Goal: Navigation & Orientation: Locate item on page

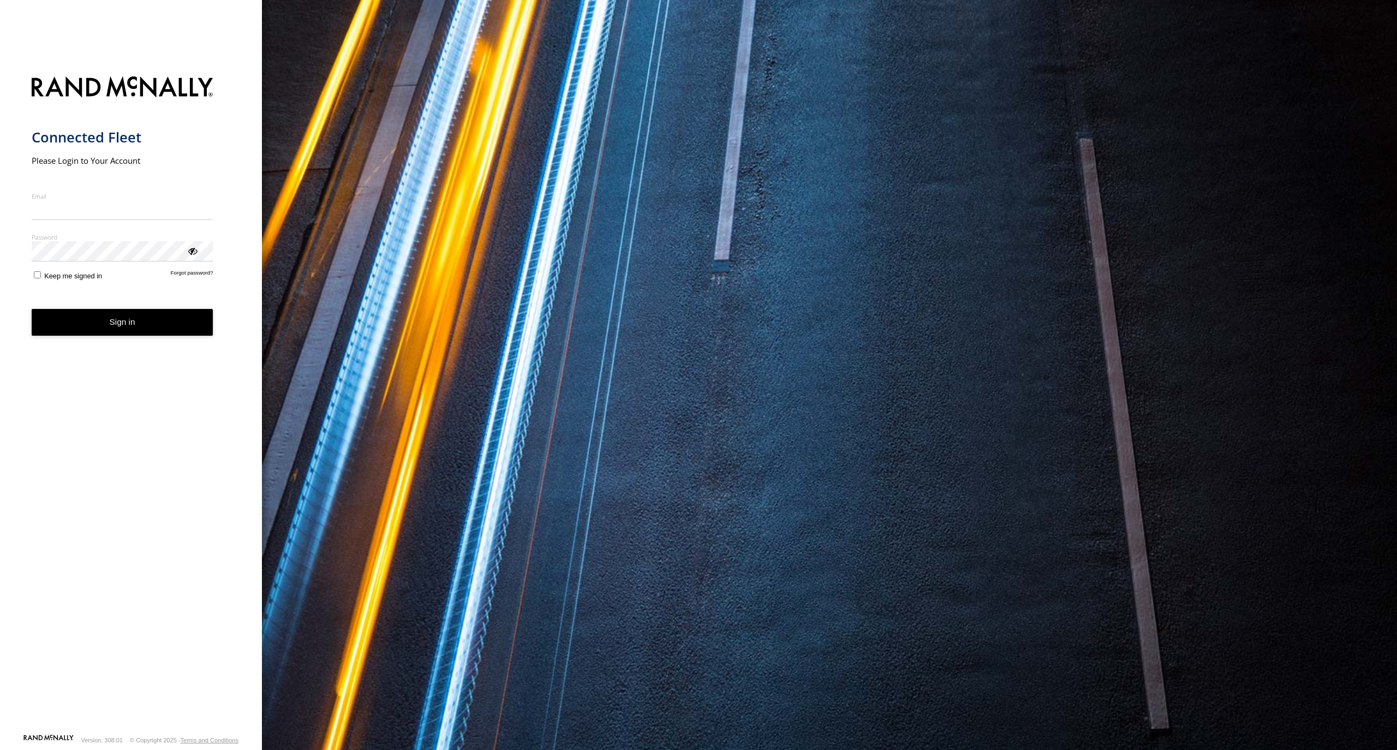
type input "**********"
click at [87, 337] on form "**********" at bounding box center [131, 402] width 199 height 664
click at [91, 324] on button "Sign in" at bounding box center [123, 322] width 182 height 27
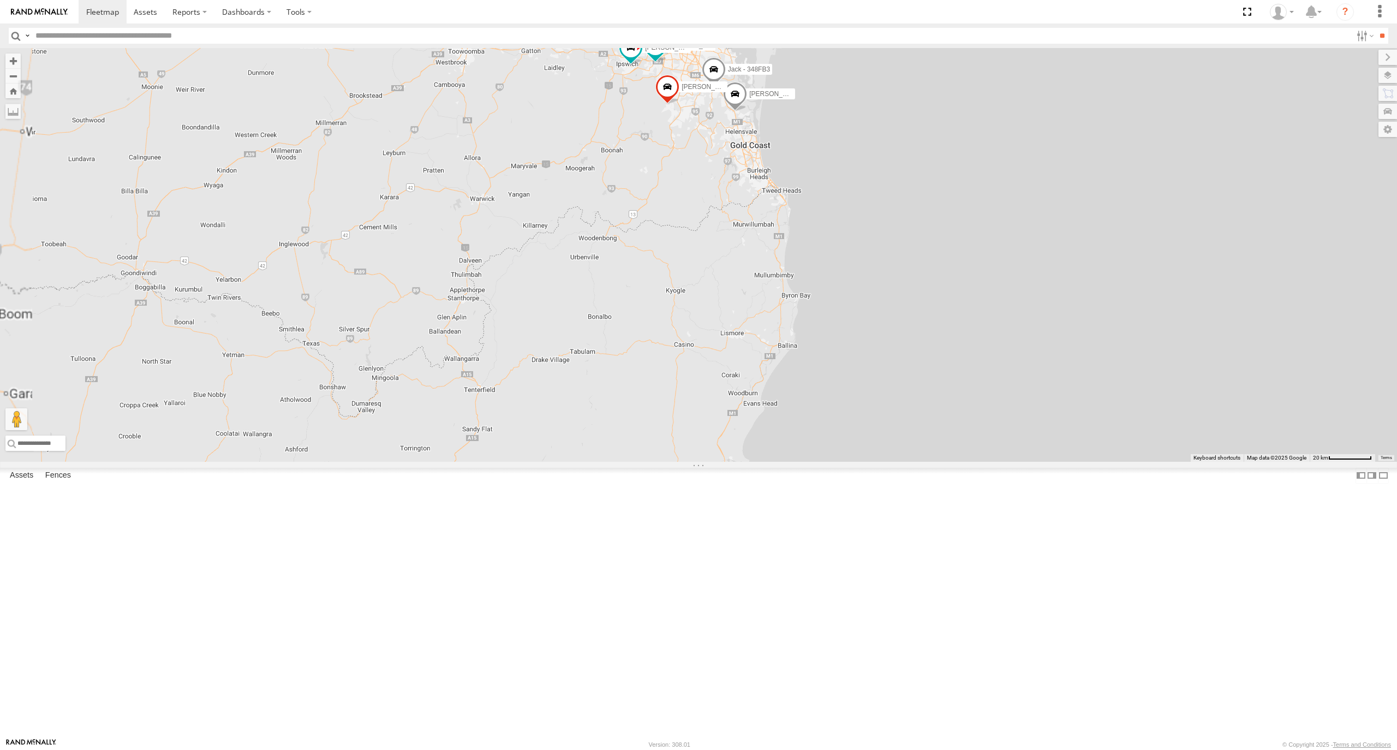
drag, startPoint x: 887, startPoint y: 241, endPoint x: 841, endPoint y: 348, distance: 116.3
click at [850, 337] on div "Tom - 571IW2 Mitchell B - Corolla Hatch Alex - 347FB3 Jack - 348FB3 7 Benjamin …" at bounding box center [698, 255] width 1397 height 414
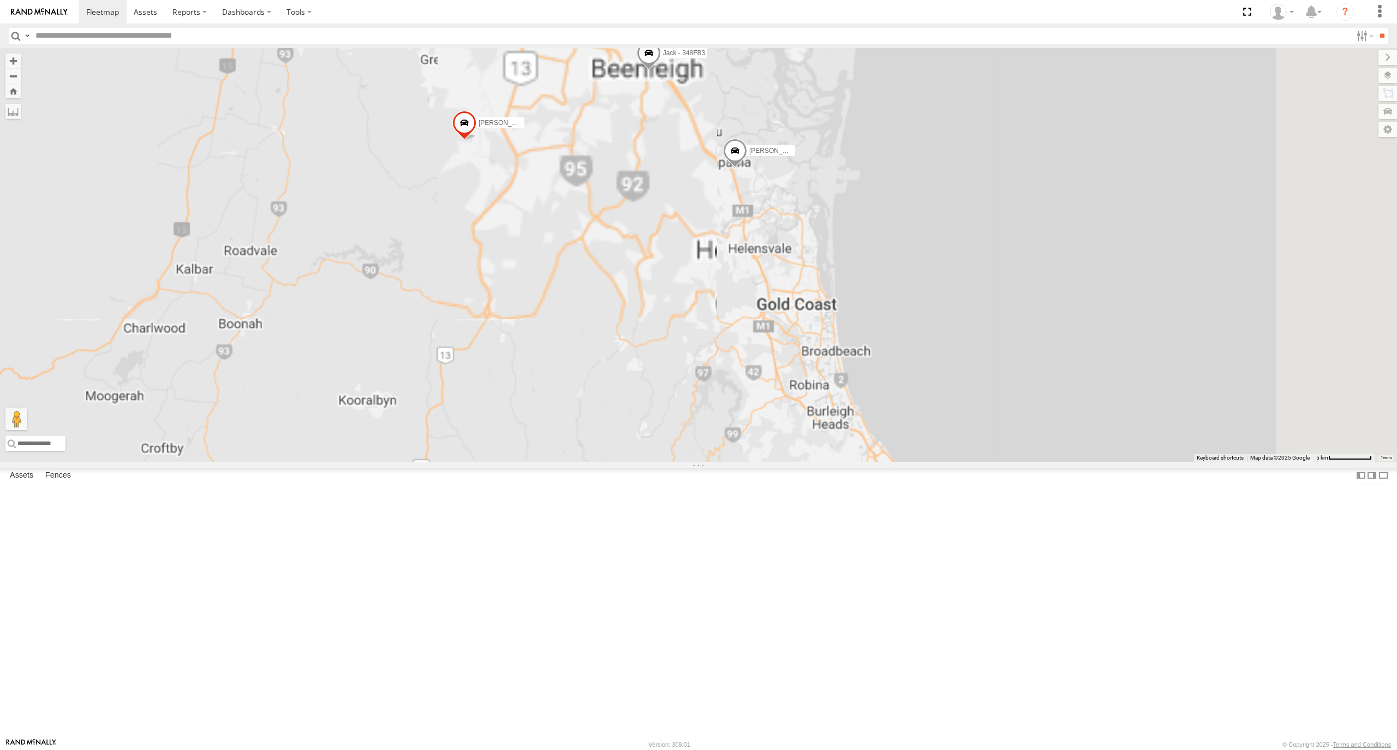
drag, startPoint x: 814, startPoint y: 276, endPoint x: 822, endPoint y: 328, distance: 53.0
click at [822, 328] on div "Tom - 571IW2 Mitchell B - Corolla Hatch Alex - 347FB3 Jack - 348FB3 Benjamin Fi…" at bounding box center [698, 255] width 1397 height 414
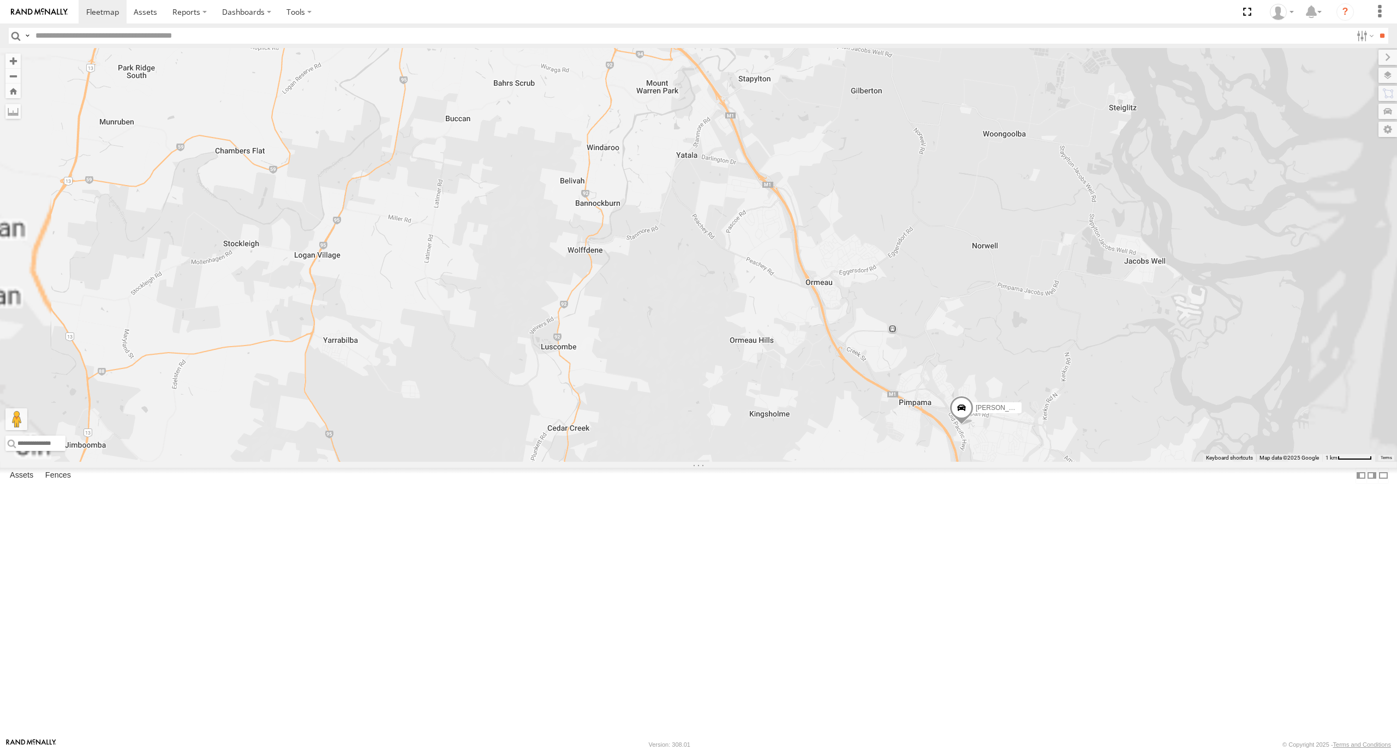
click at [628, 35] on span at bounding box center [616, 20] width 24 height 29
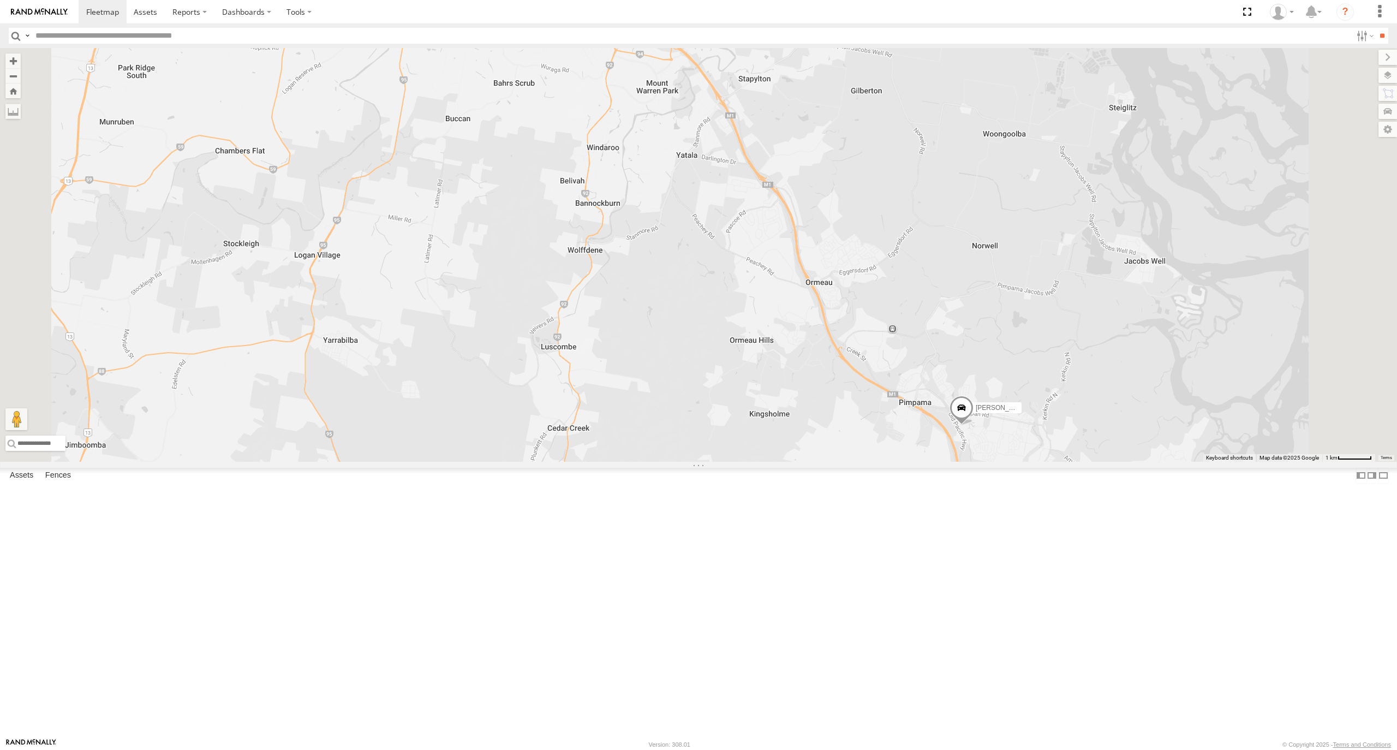
click at [853, 351] on div "Tom - 571IW2 Mitchell B - Corolla Hatch Alex - 347FB3 Jack - 348FB3 Benjamin Fi…" at bounding box center [698, 255] width 1397 height 414
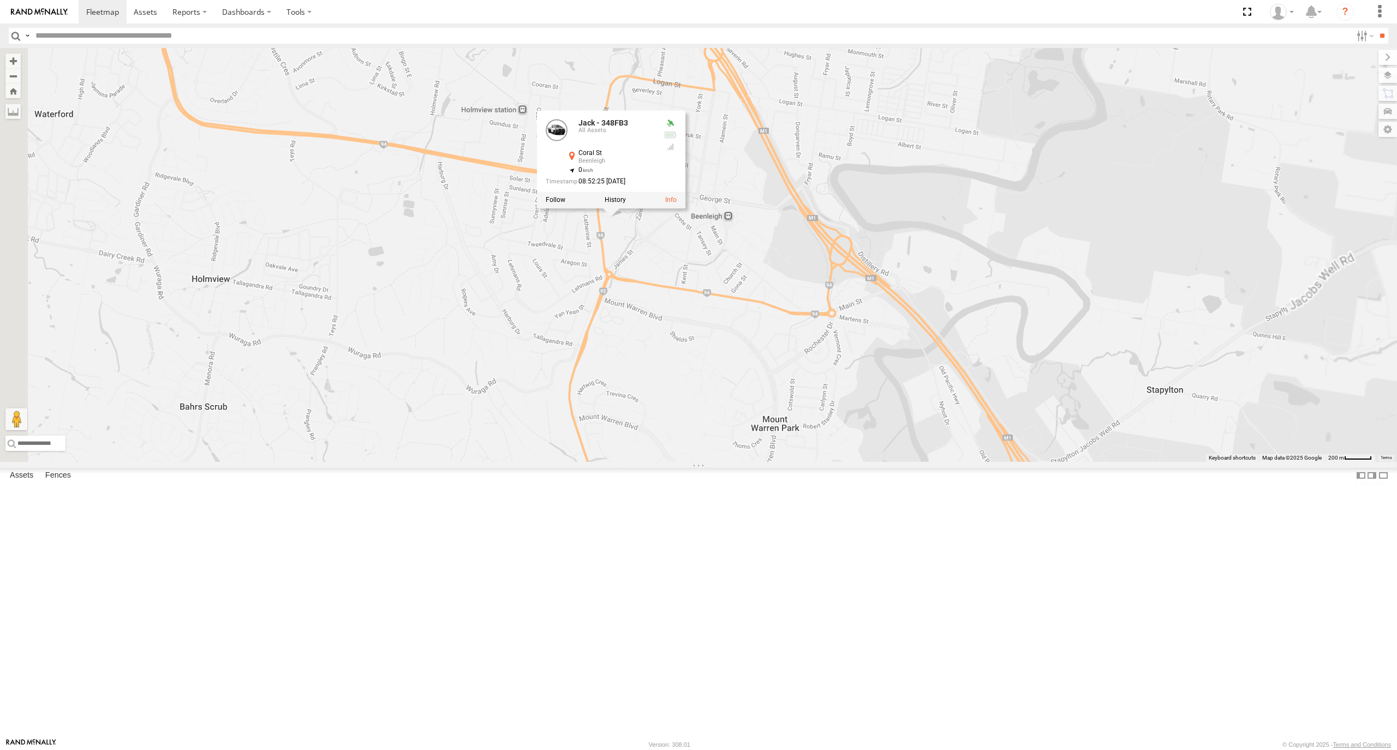
drag, startPoint x: 761, startPoint y: 370, endPoint x: 776, endPoint y: 460, distance: 90.7
click at [775, 462] on div "Tom - 571IW2 Mitchell B - Corolla Hatch Alex - 347FB3 Jack - 348FB3 Benjamin Fi…" at bounding box center [698, 255] width 1397 height 414
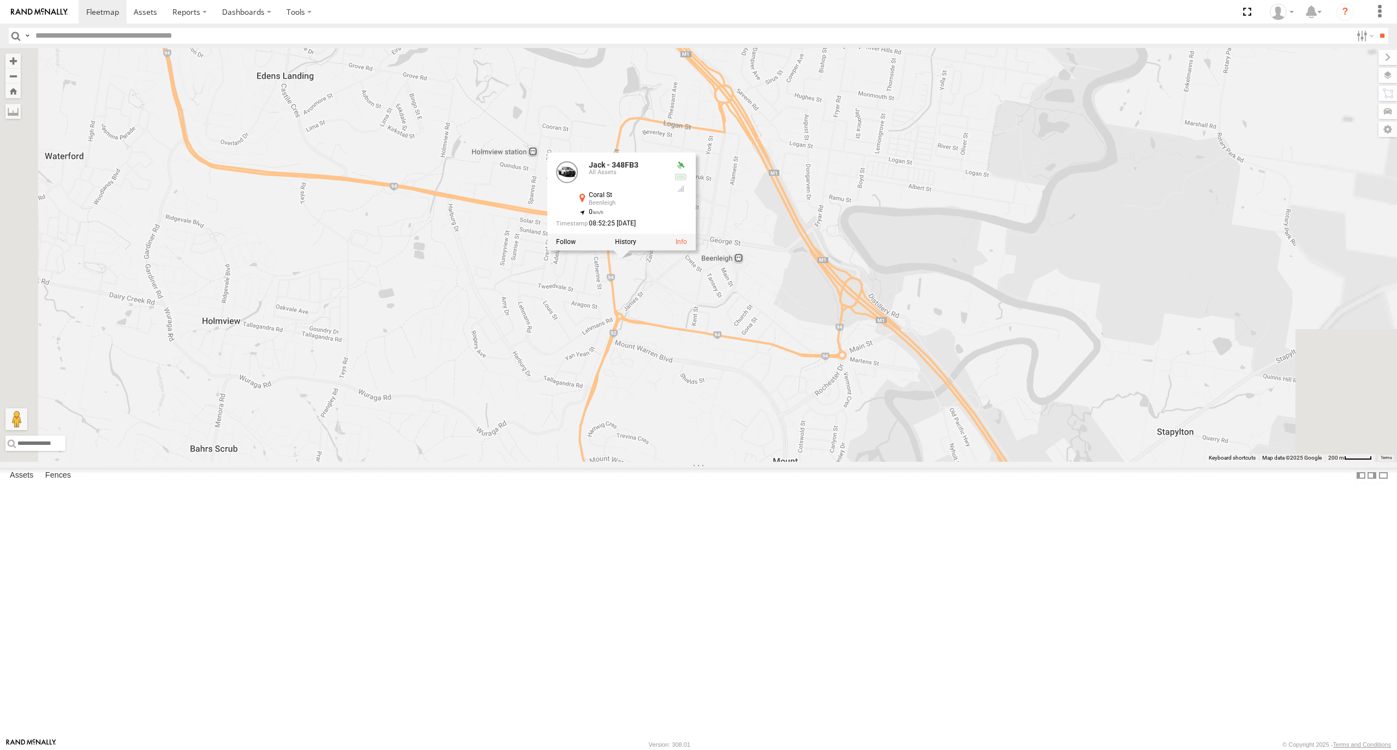
click at [771, 444] on div "Tom - 571IW2 Mitchell B - Corolla Hatch Alex - 347FB3 Jack - 348FB3 Benjamin Fi…" at bounding box center [698, 255] width 1397 height 414
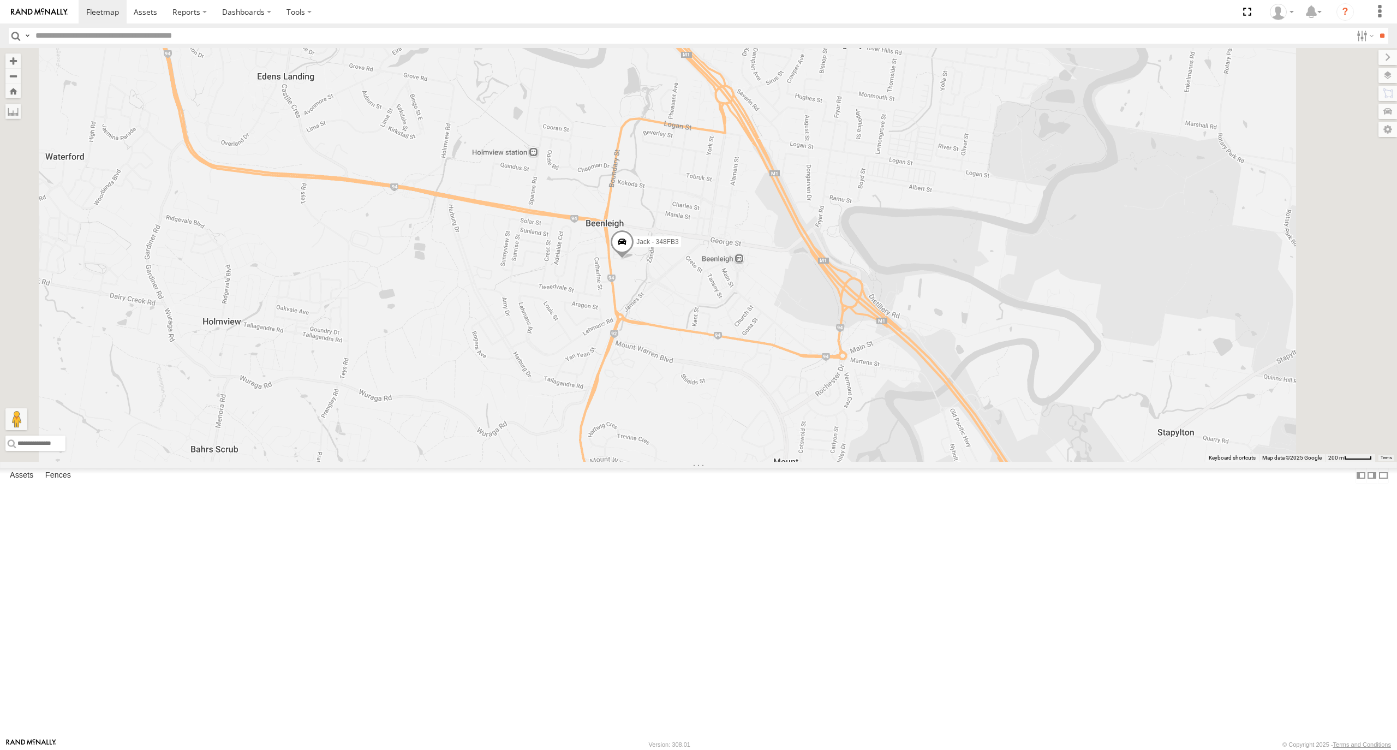
drag, startPoint x: 699, startPoint y: 451, endPoint x: 747, endPoint y: 448, distance: 48.1
click at [744, 451] on div "Tom - 571IW2 Mitchell B - Corolla Hatch Alex - 347FB3 Jack - 348FB3 Benjamin Fi…" at bounding box center [698, 255] width 1397 height 414
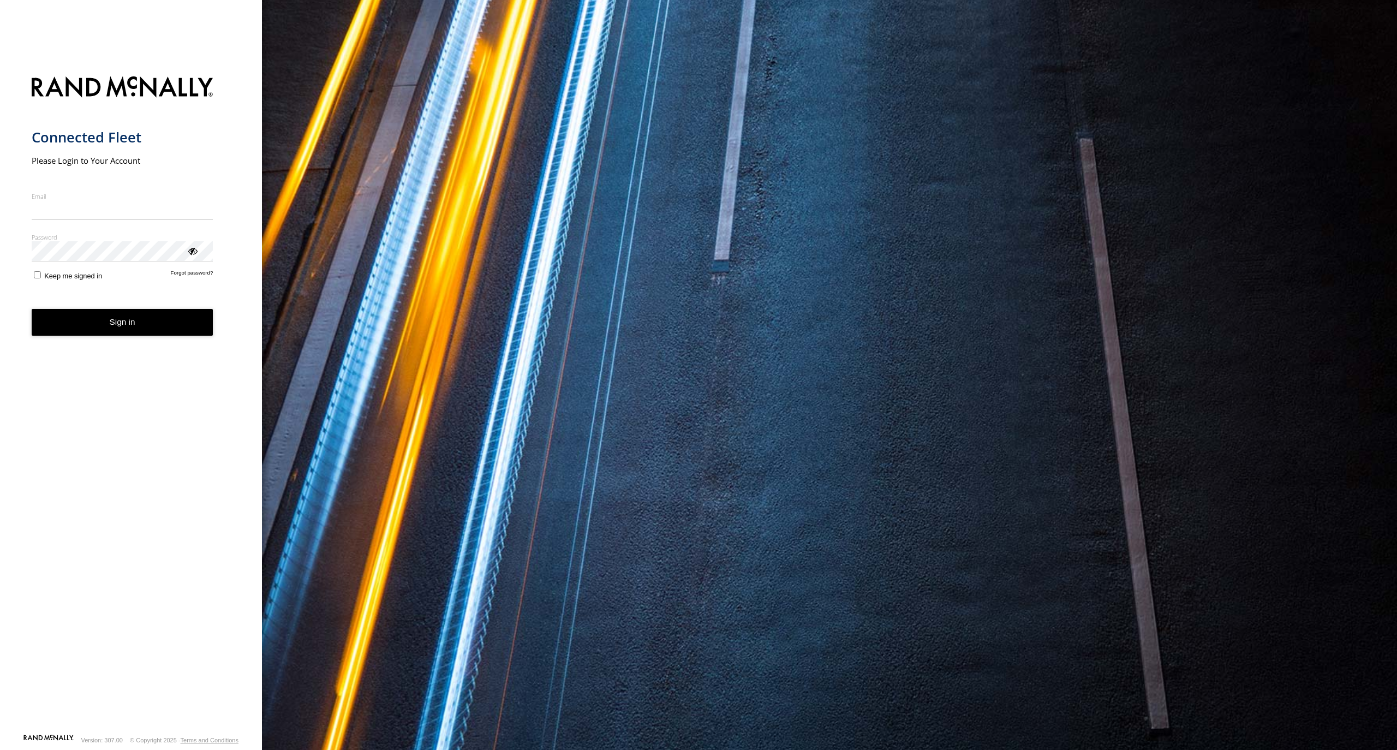
type input "**********"
click at [110, 339] on form "**********" at bounding box center [131, 402] width 199 height 664
click at [123, 325] on button "Sign in" at bounding box center [123, 322] width 182 height 27
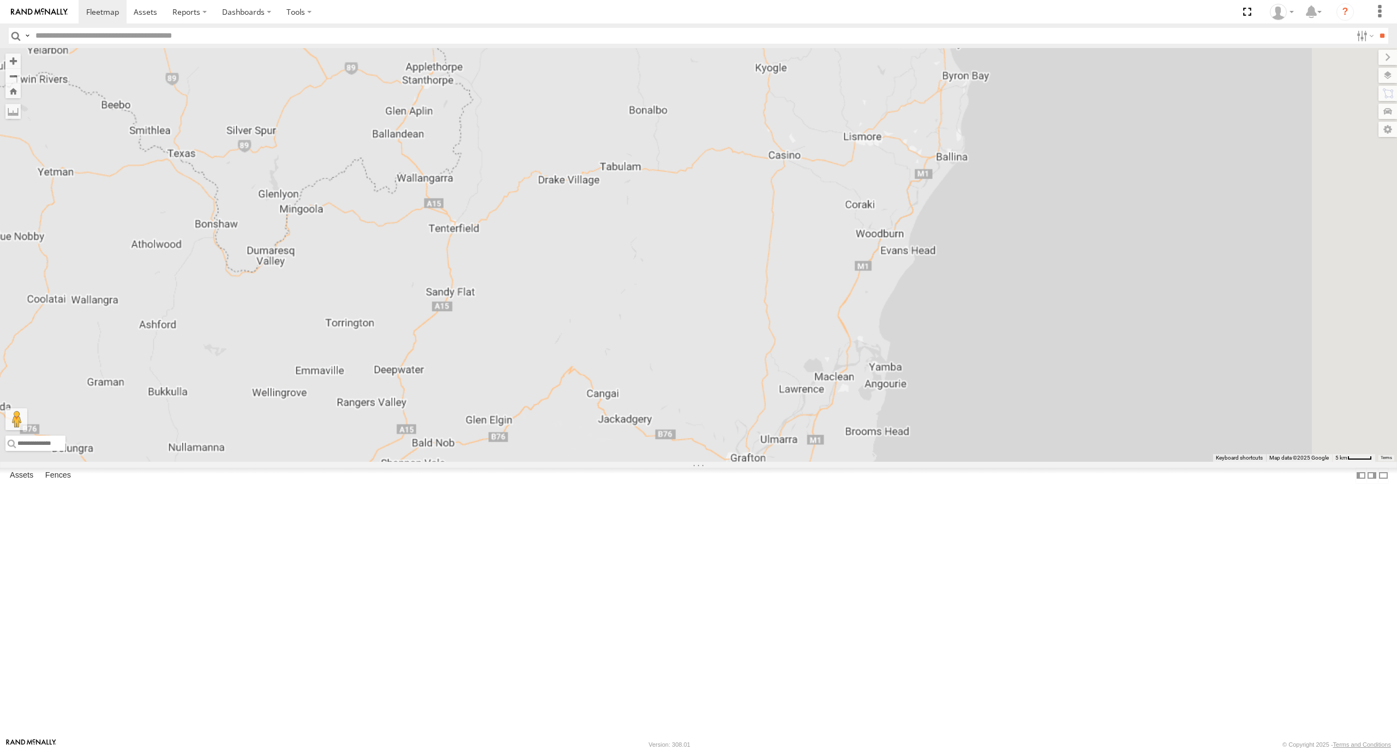
drag, startPoint x: 891, startPoint y: 315, endPoint x: 666, endPoint y: 600, distance: 363.0
click at [668, 462] on div at bounding box center [698, 255] width 1397 height 414
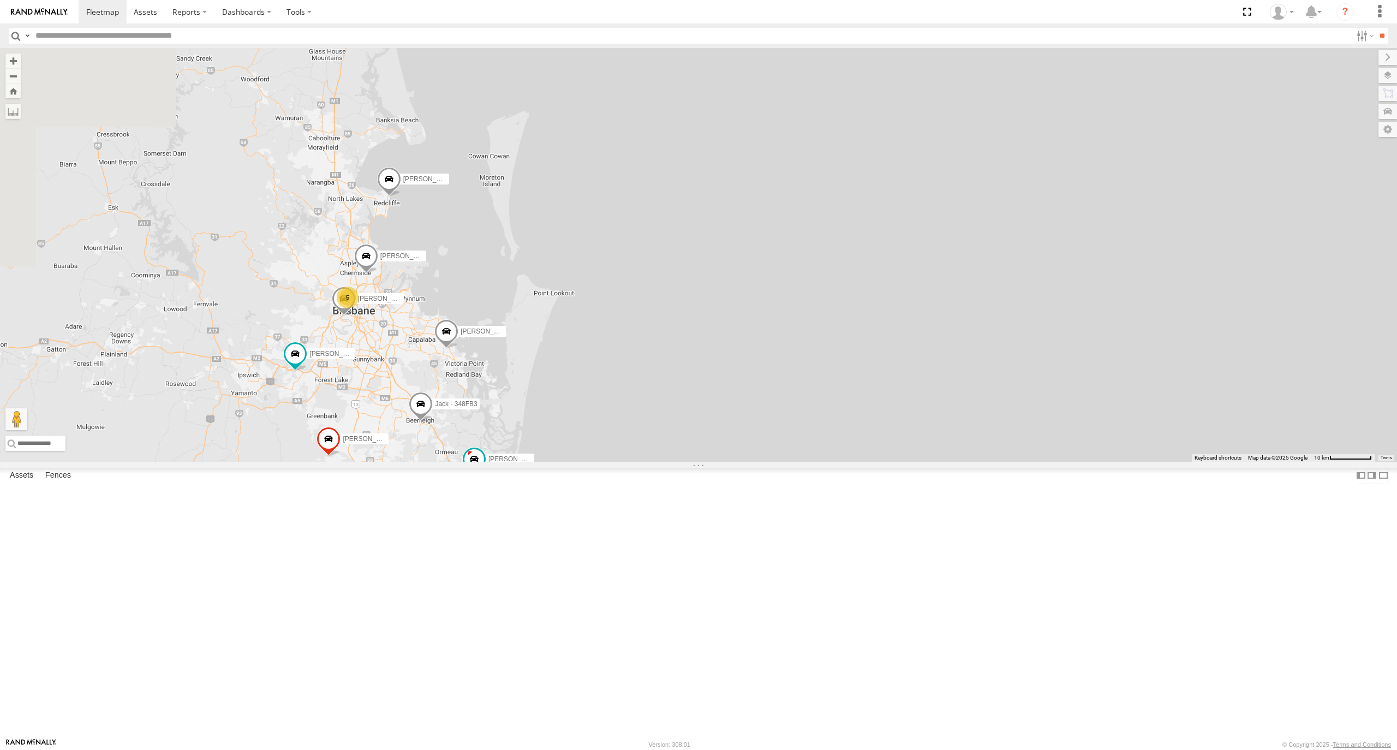
drag, startPoint x: 413, startPoint y: 535, endPoint x: 572, endPoint y: 547, distance: 159.8
click at [581, 462] on div "Tom - 571IW2 Alex - 347FB3 Jack - 348FB3 5 Benjamin Fidow - 364JK9 Ben deGroot …" at bounding box center [698, 255] width 1397 height 414
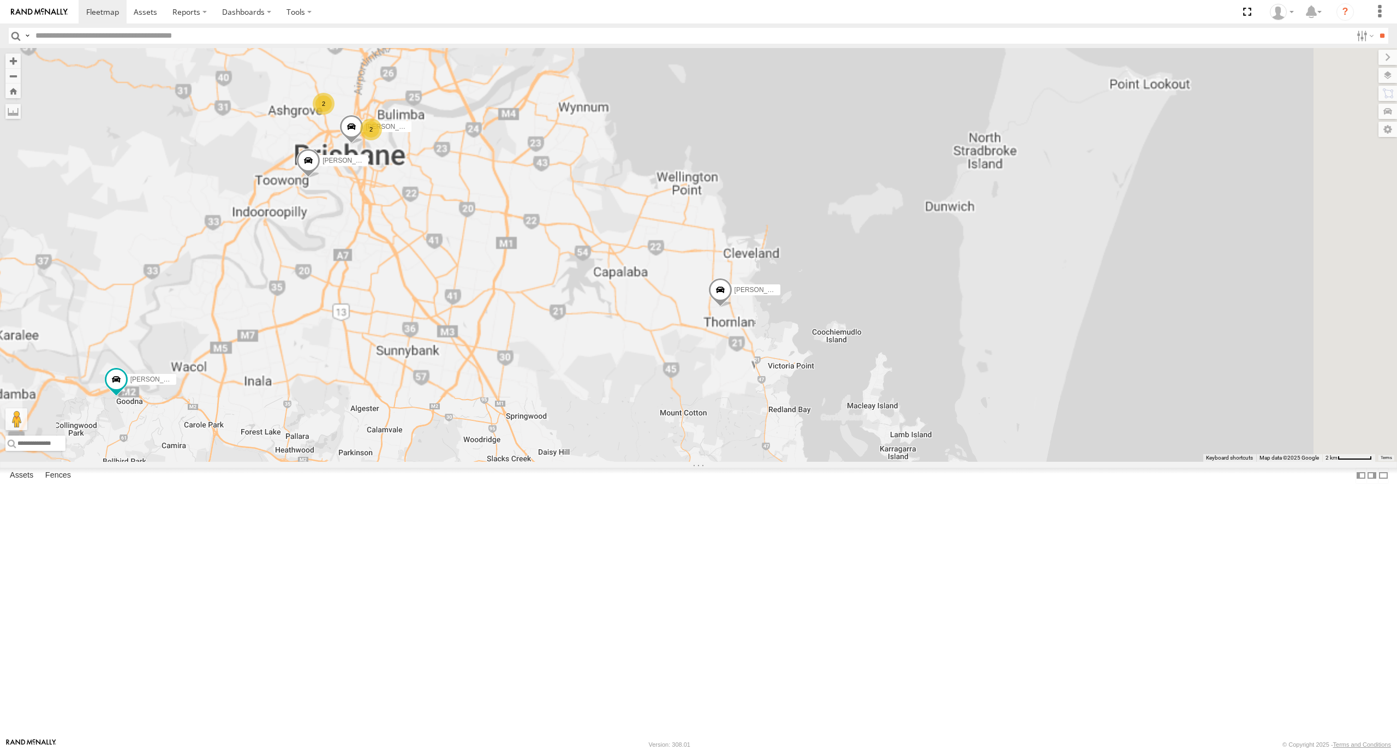
drag, startPoint x: 528, startPoint y: 500, endPoint x: 567, endPoint y: 456, distance: 58.0
click at [564, 458] on div "Tom - 571IW2 Alex - 347FB3 Jack - 348FB3 Benjamin Fidow - 364JK9 Ben deGroot - …" at bounding box center [698, 255] width 1397 height 414
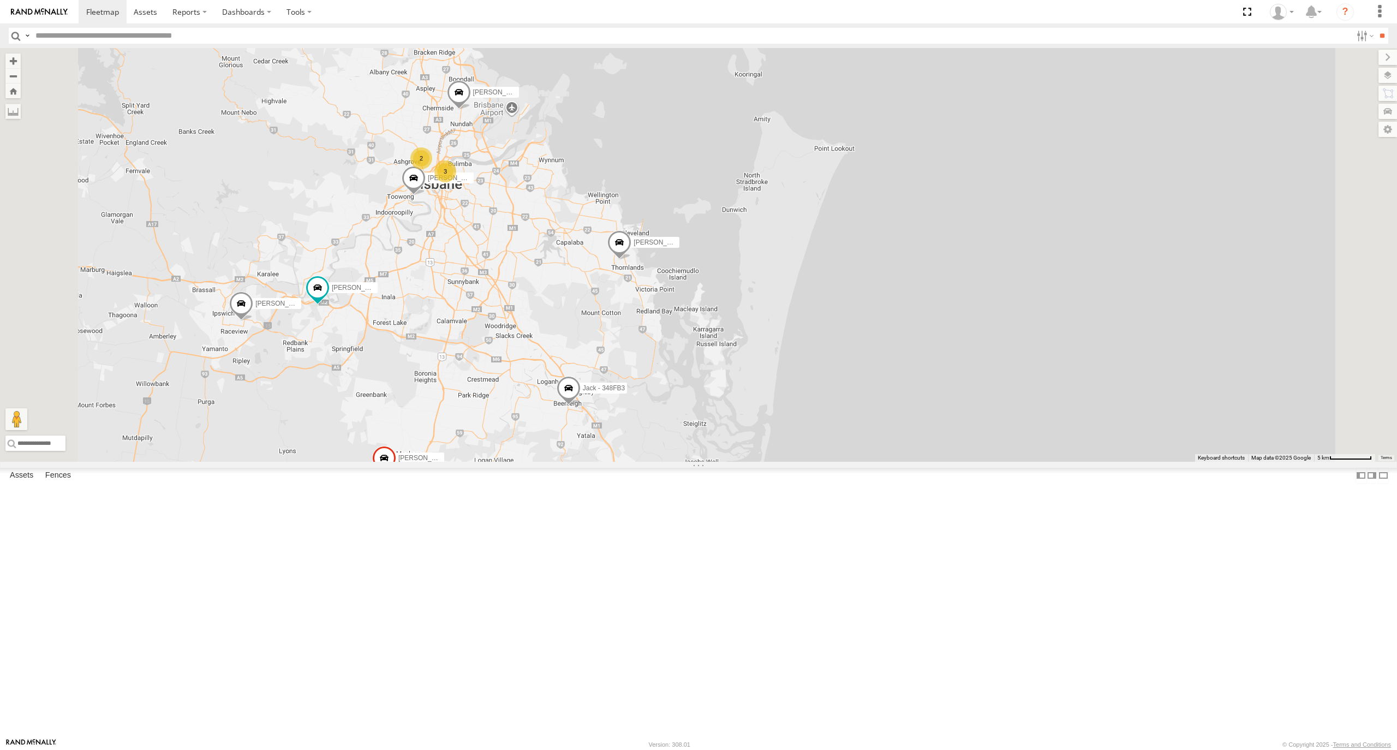
click at [594, 462] on div "Tom - 571IW2 Alex - 347FB3 Jack - 348FB3 Benjamin Fidow - 364JK9 Ben deGroot - …" at bounding box center [698, 255] width 1397 height 414
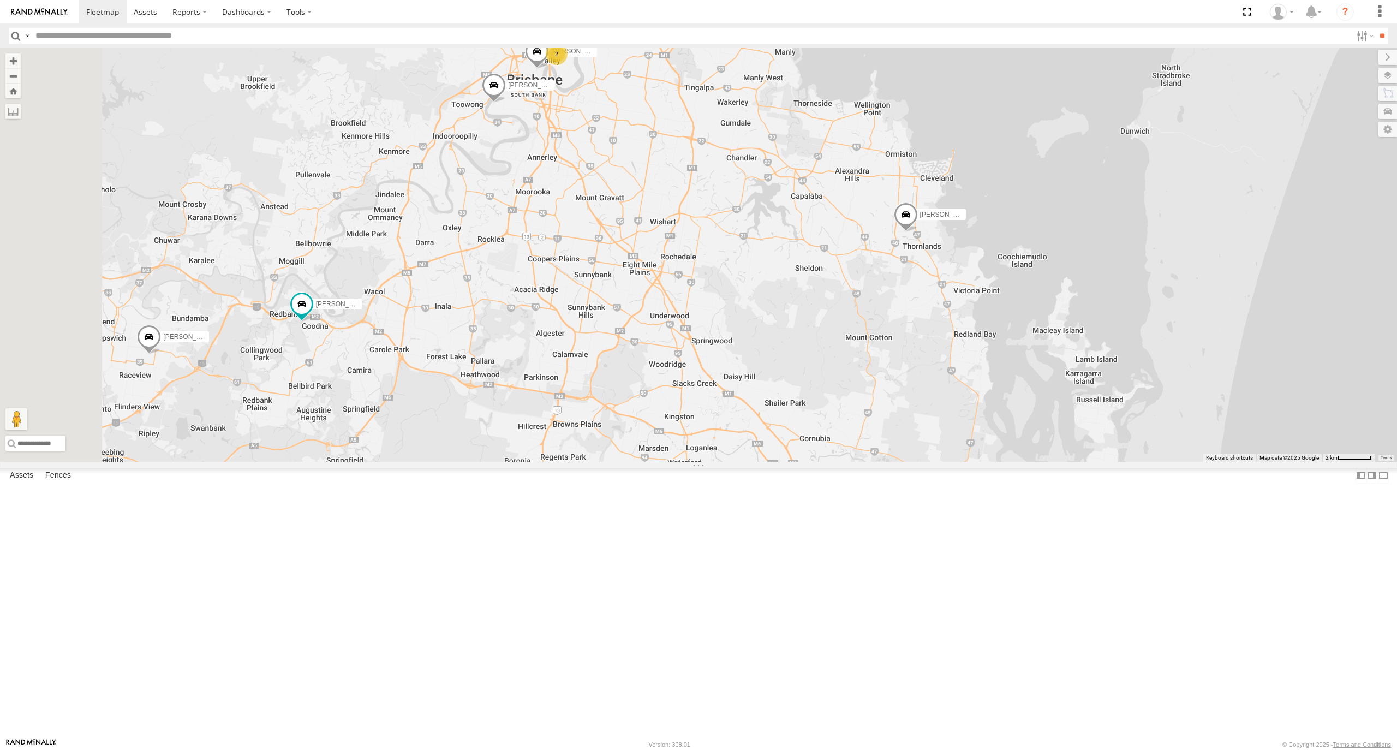
drag, startPoint x: 573, startPoint y: 445, endPoint x: 700, endPoint y: 486, distance: 132.9
click at [700, 462] on div "Tom - 571IW2 Alex - 347FB3 Jack - 348FB3 Benjamin Fidow - 364JK9 Ben deGroot - …" at bounding box center [698, 255] width 1397 height 414
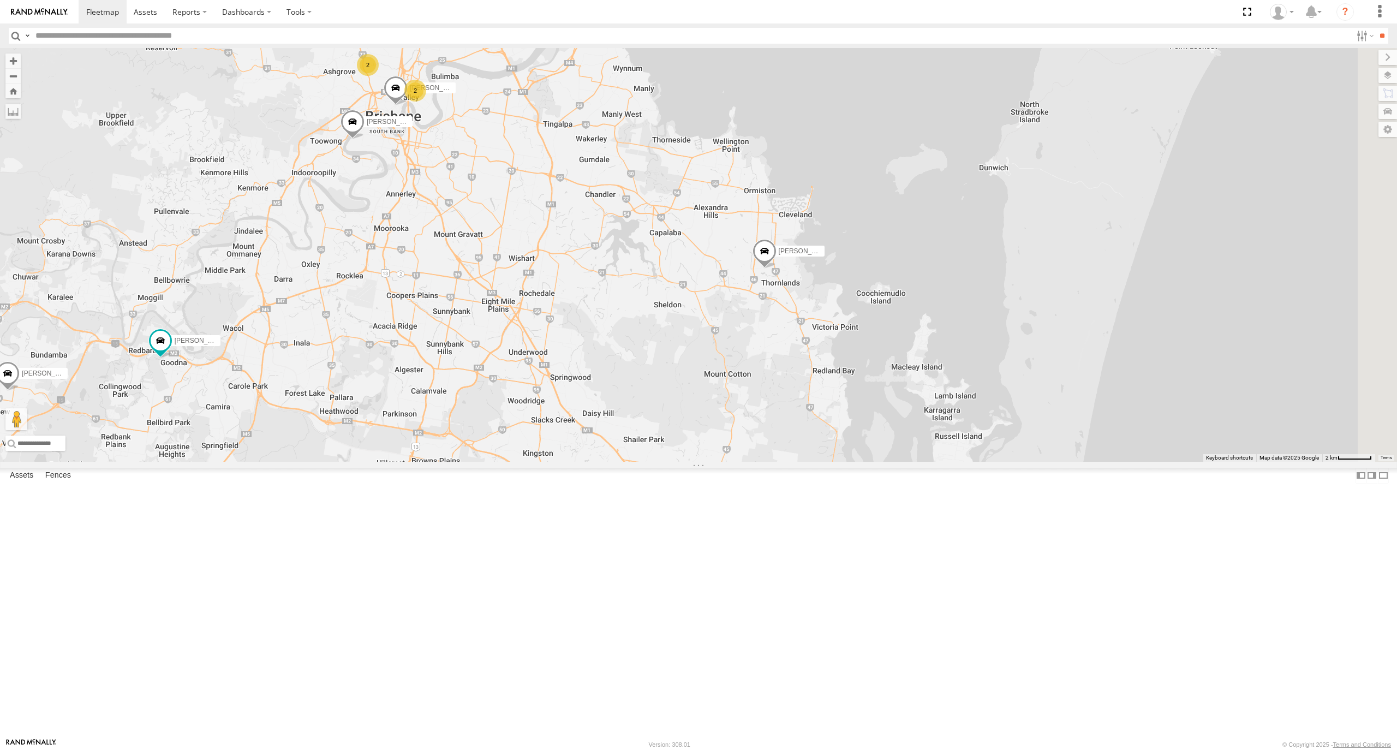
drag, startPoint x: 656, startPoint y: 426, endPoint x: 674, endPoint y: 427, distance: 17.5
click at [671, 426] on div "Tom - 571IW2 Alex - 347FB3 Jack - 348FB3 Benjamin Fidow - 364JK9 Ben deGroot - …" at bounding box center [698, 255] width 1397 height 414
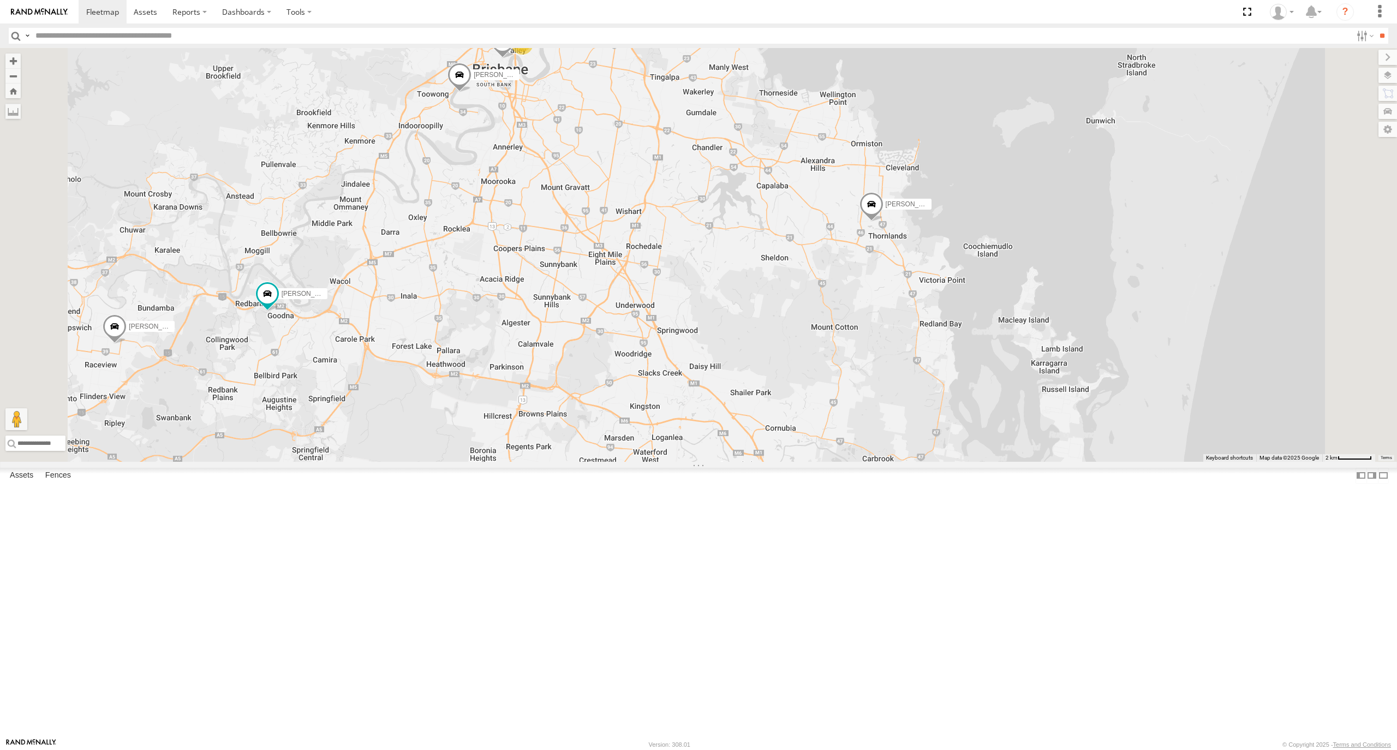
drag, startPoint x: 693, startPoint y: 404, endPoint x: 710, endPoint y: 396, distance: 18.6
click at [710, 396] on div "Tom - 571IW2 Alex - 347FB3 Jack - 348FB3 Benjamin Fidow - 364JK9 Ben deGroot - …" at bounding box center [698, 255] width 1397 height 414
drag, startPoint x: 605, startPoint y: 472, endPoint x: 616, endPoint y: 469, distance: 11.7
click at [616, 462] on div "Tom - 571IW2 Alex - 347FB3 Jack - 348FB3 Benjamin Fidow - 364JK9 Ben deGroot - …" at bounding box center [698, 255] width 1397 height 414
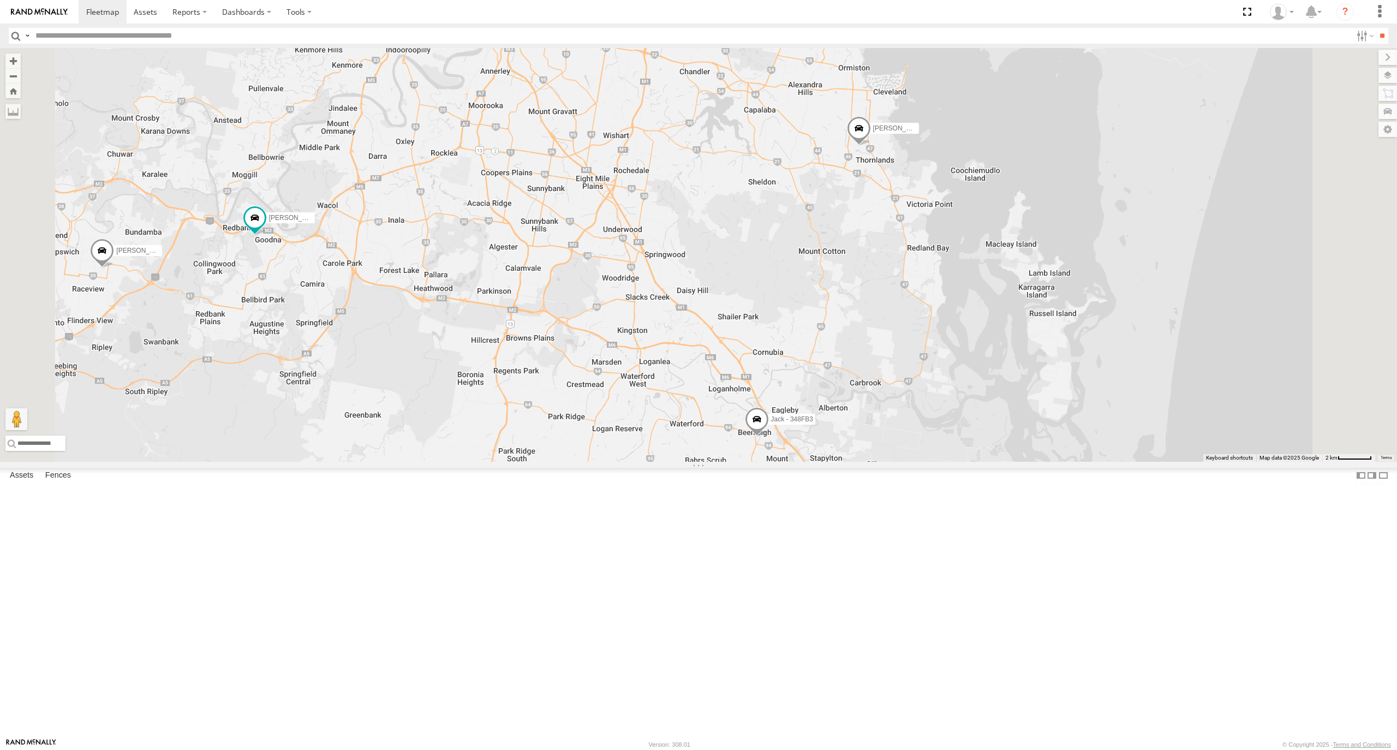
drag, startPoint x: 819, startPoint y: 529, endPoint x: 782, endPoint y: 456, distance: 81.5
click at [782, 456] on div "Tom - 571IW2 Alex - 347FB3 Jack - 348FB3 Benjamin Fidow - 364JK9 Ben deGroot - …" at bounding box center [698, 255] width 1397 height 414
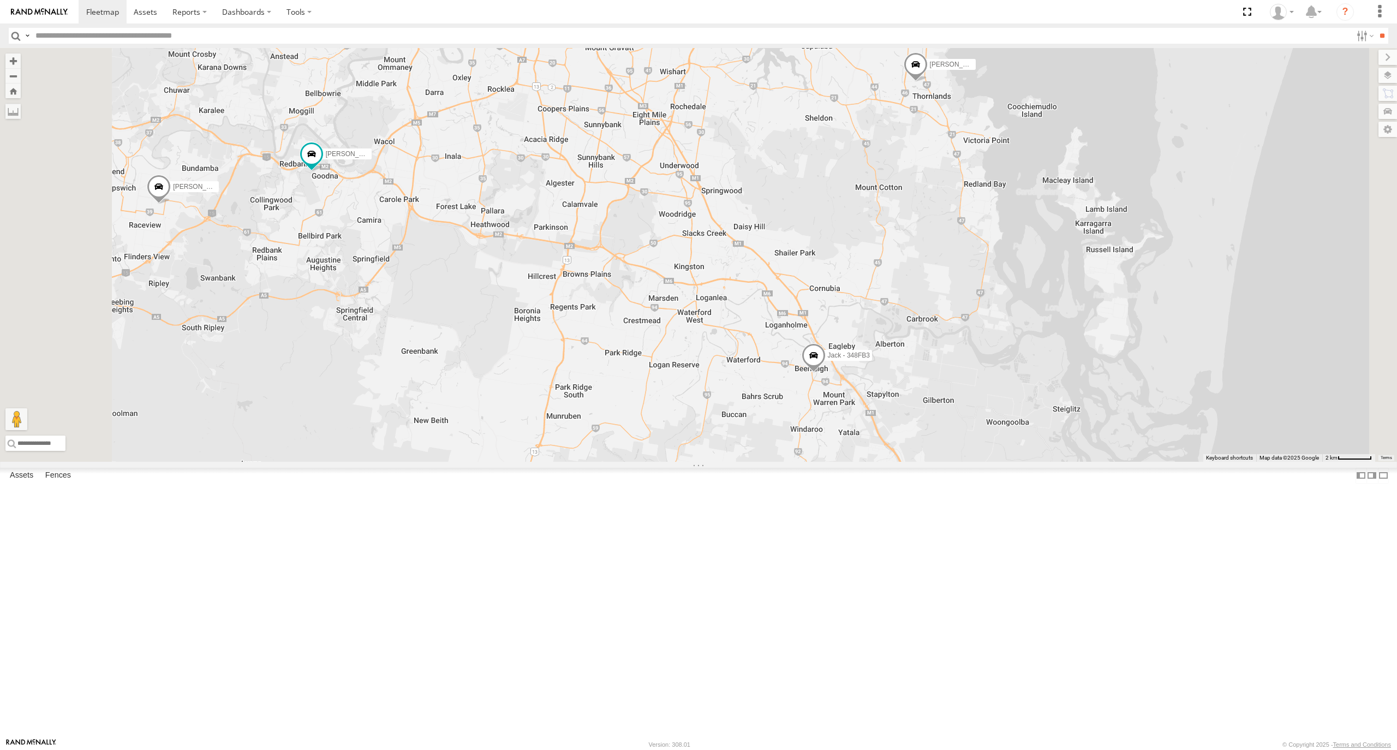
drag, startPoint x: 692, startPoint y: 544, endPoint x: 758, endPoint y: 488, distance: 86.4
click at [758, 462] on div "Tom - 571IW2 Alex - 347FB3 Jack - 348FB3 Benjamin Fidow - 364JK9 Ben deGroot - …" at bounding box center [698, 255] width 1397 height 414
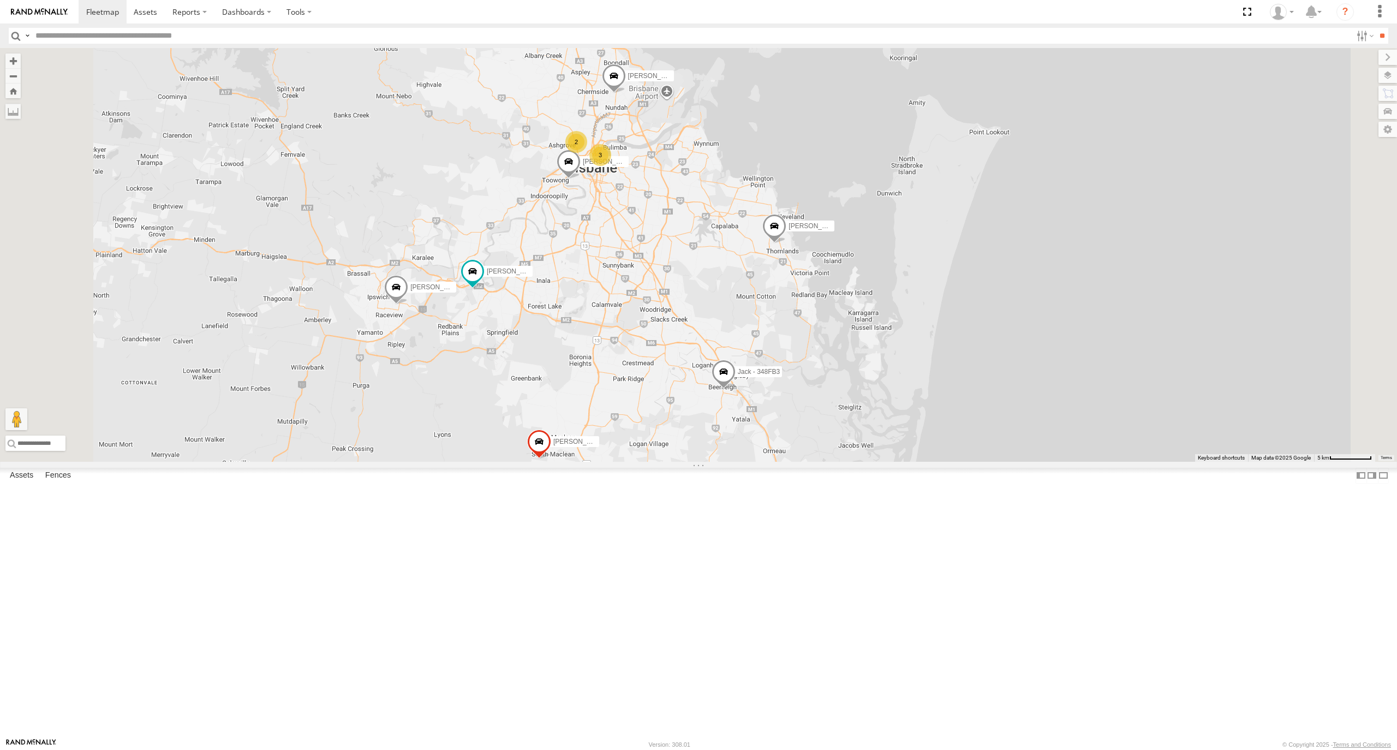
drag, startPoint x: 700, startPoint y: 462, endPoint x: 716, endPoint y: 479, distance: 23.5
click at [716, 462] on div "Tom - 571IW2 Alex - 347FB3 Jack - 348FB3 Benjamin Fidow - 364JK9 Ben deGroot - …" at bounding box center [698, 255] width 1397 height 414
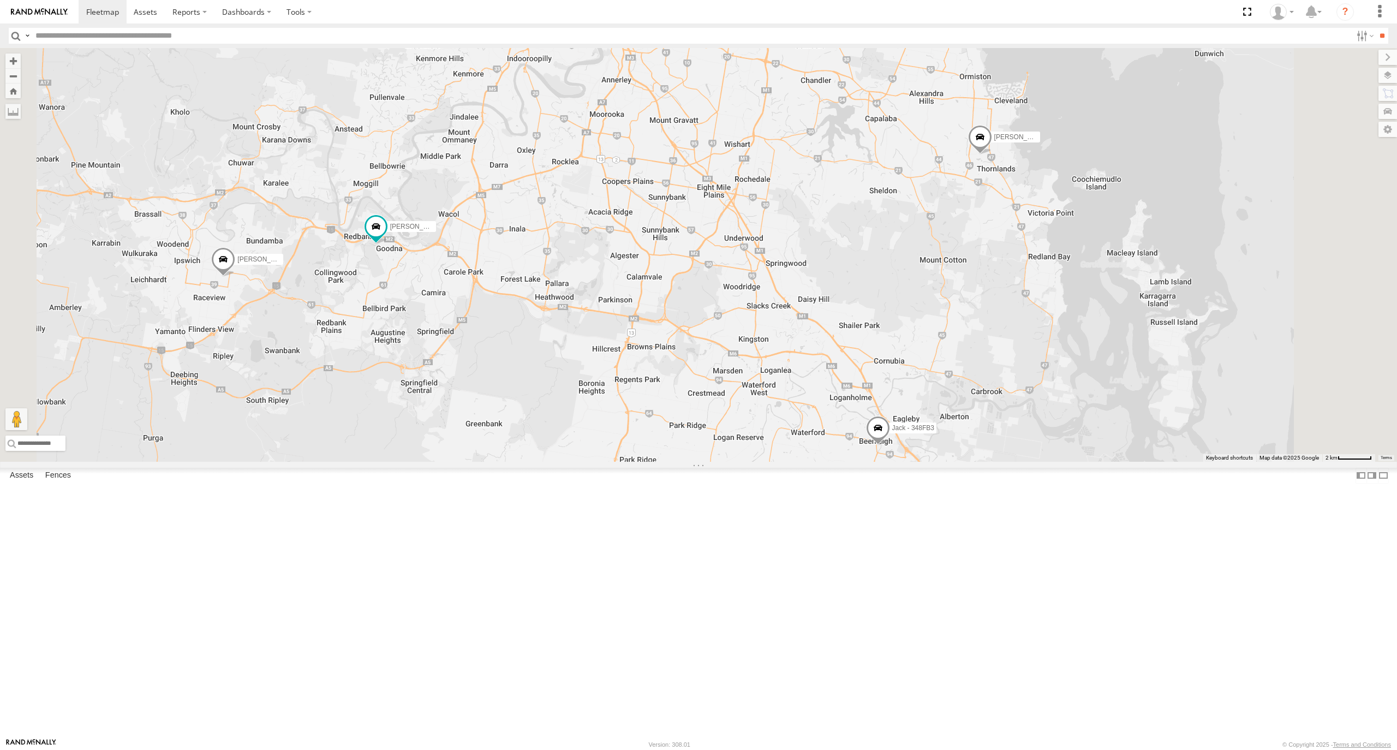
drag, startPoint x: 701, startPoint y: 470, endPoint x: 712, endPoint y: 475, distance: 11.3
click at [712, 462] on div "Tom - 571IW2 Alex - 347FB3 Jack - 348FB3 Benjamin Fidow - 364JK9 Ben deGroot - …" at bounding box center [698, 255] width 1397 height 414
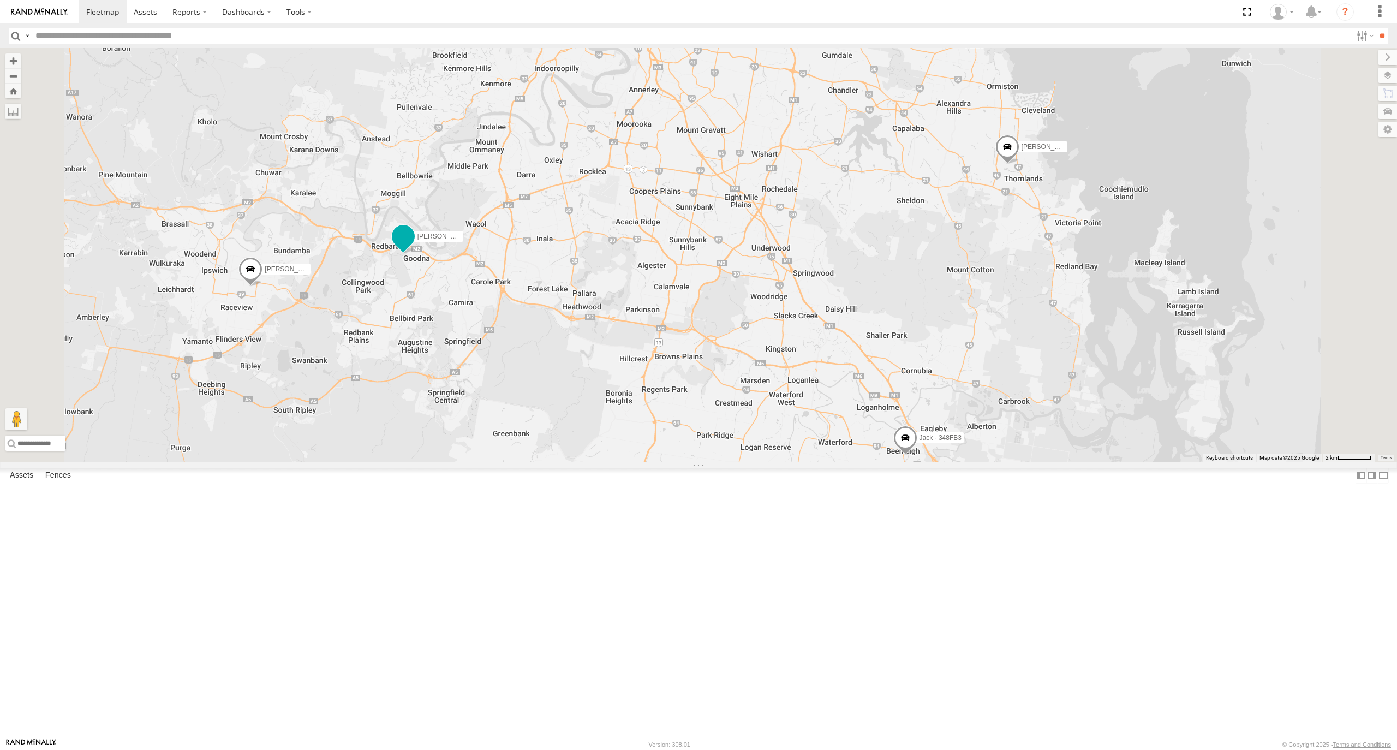
click at [413, 247] on span at bounding box center [404, 237] width 20 height 20
click at [586, 461] on div "Tom - 571IW2 Alex - 347FB3 Jack - 348FB3 Benjamin Fidow - 364JK9 Ben deGroot - …" at bounding box center [698, 255] width 1397 height 414
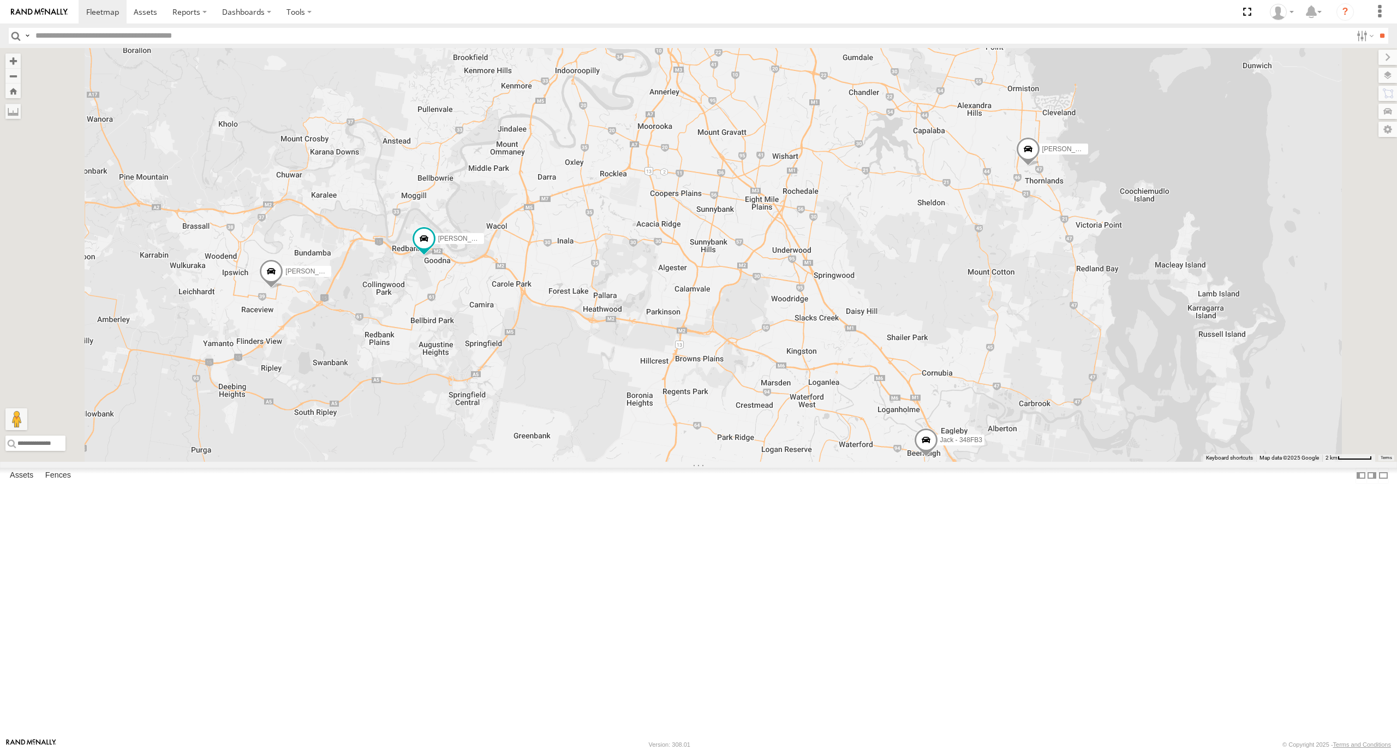
drag, startPoint x: 559, startPoint y: 461, endPoint x: 600, endPoint y: 466, distance: 41.8
click at [606, 461] on div "Tom - 571IW2 Alex - 347FB3 Jack - 348FB3 Benjamin Fidow - 364JK9 Ben deGroot - …" at bounding box center [698, 255] width 1397 height 414
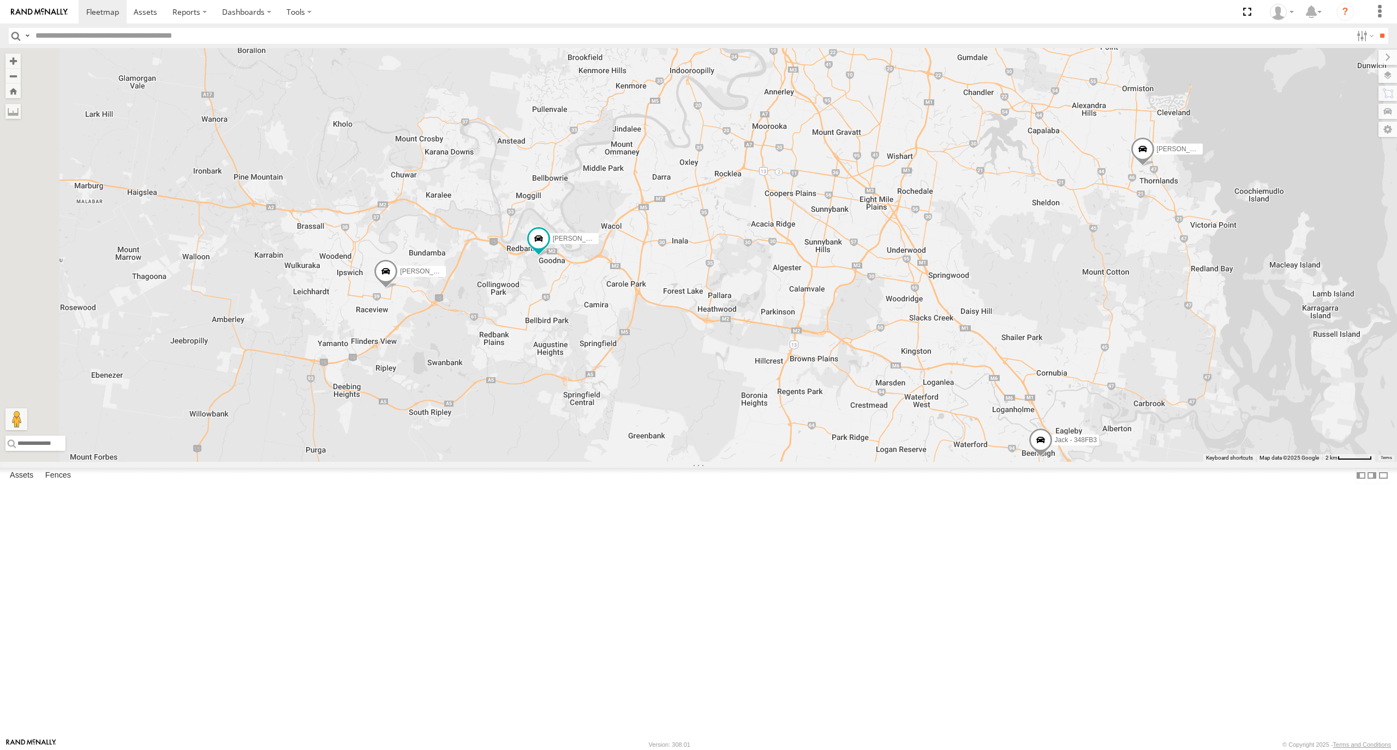
click at [398, 289] on span at bounding box center [386, 273] width 24 height 29
click at [779, 432] on div "Tom - 571IW2 Alex - 347FB3 Jack - 348FB3 Benjamin Fidow - 364JK9 Ben deGroot - …" at bounding box center [698, 255] width 1397 height 414
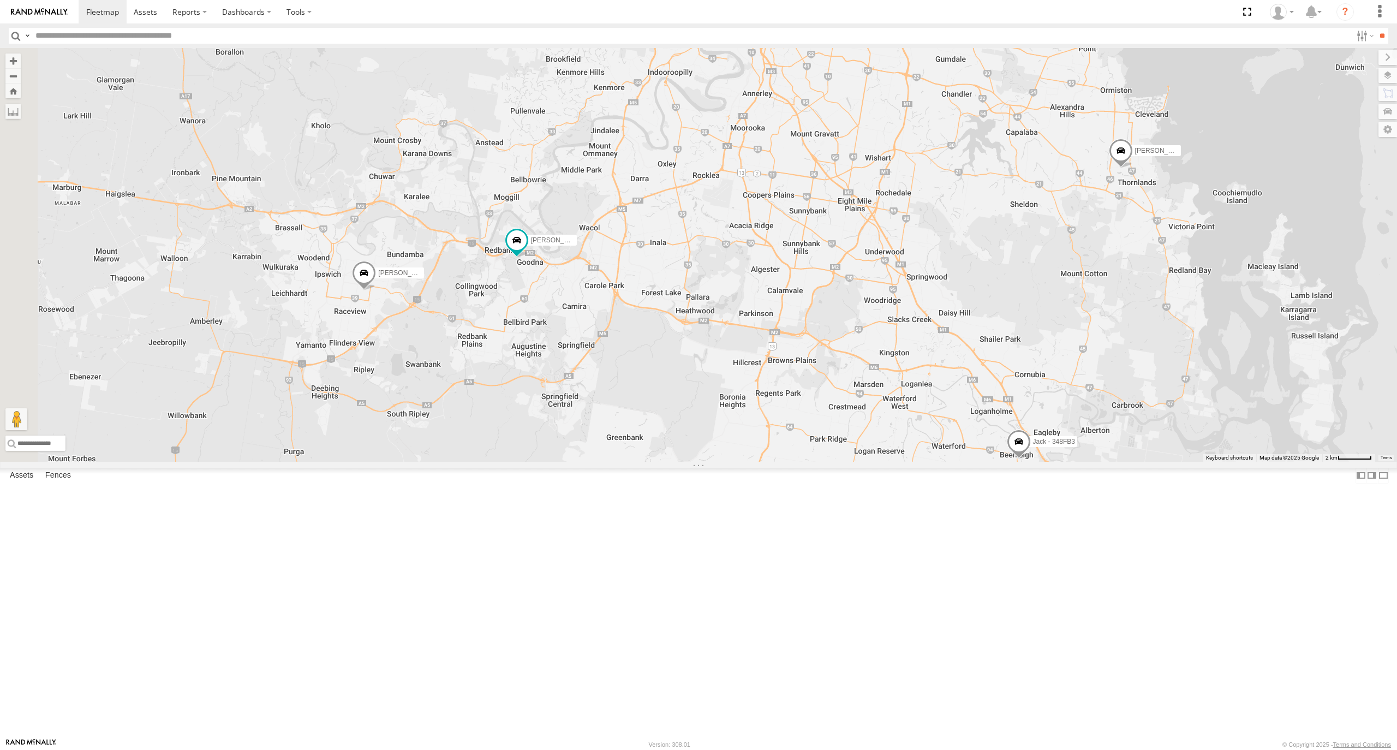
drag, startPoint x: 841, startPoint y: 404, endPoint x: 800, endPoint y: 404, distance: 40.9
click at [800, 404] on div "Tom - 571IW2 Alex - 347FB3 Jack - 348FB3 Benjamin Fidow - 364JK9 Ben deGroot - …" at bounding box center [698, 255] width 1397 height 414
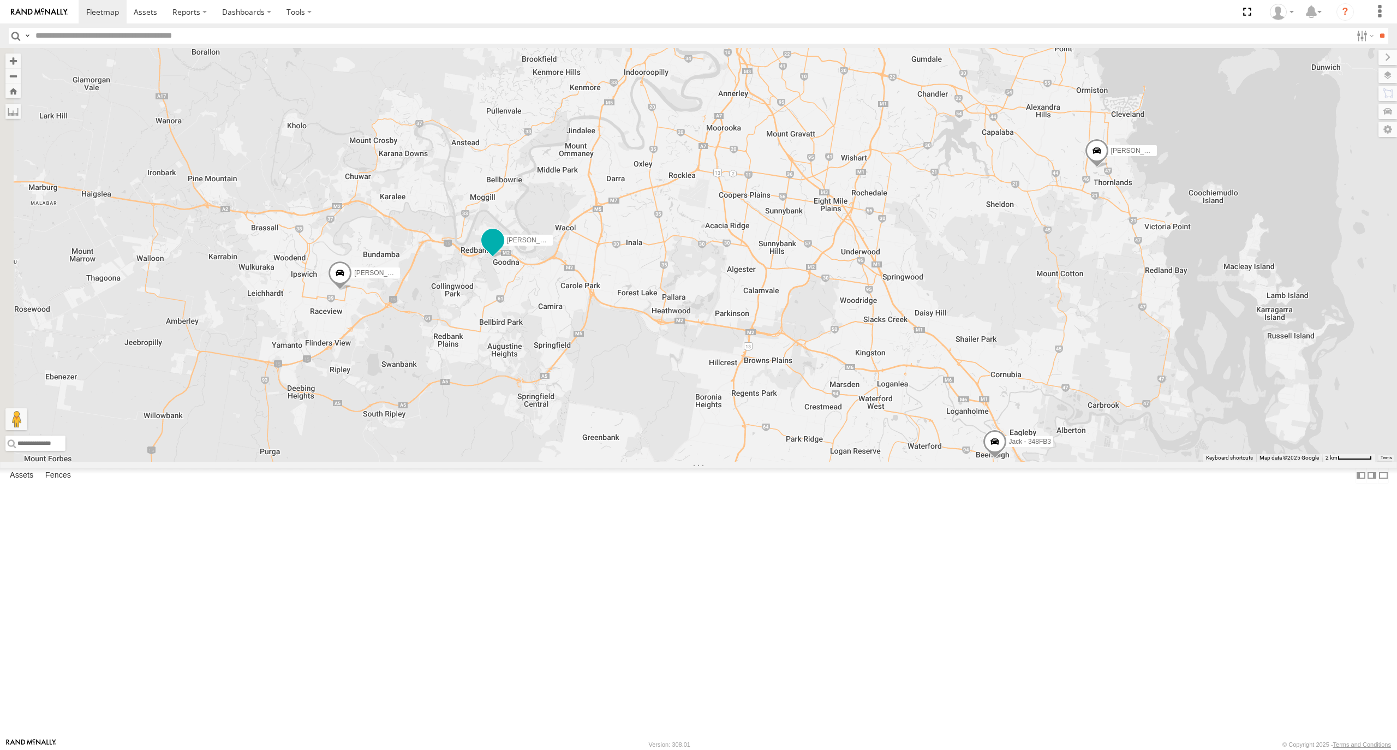
click at [505, 258] on span at bounding box center [493, 242] width 24 height 29
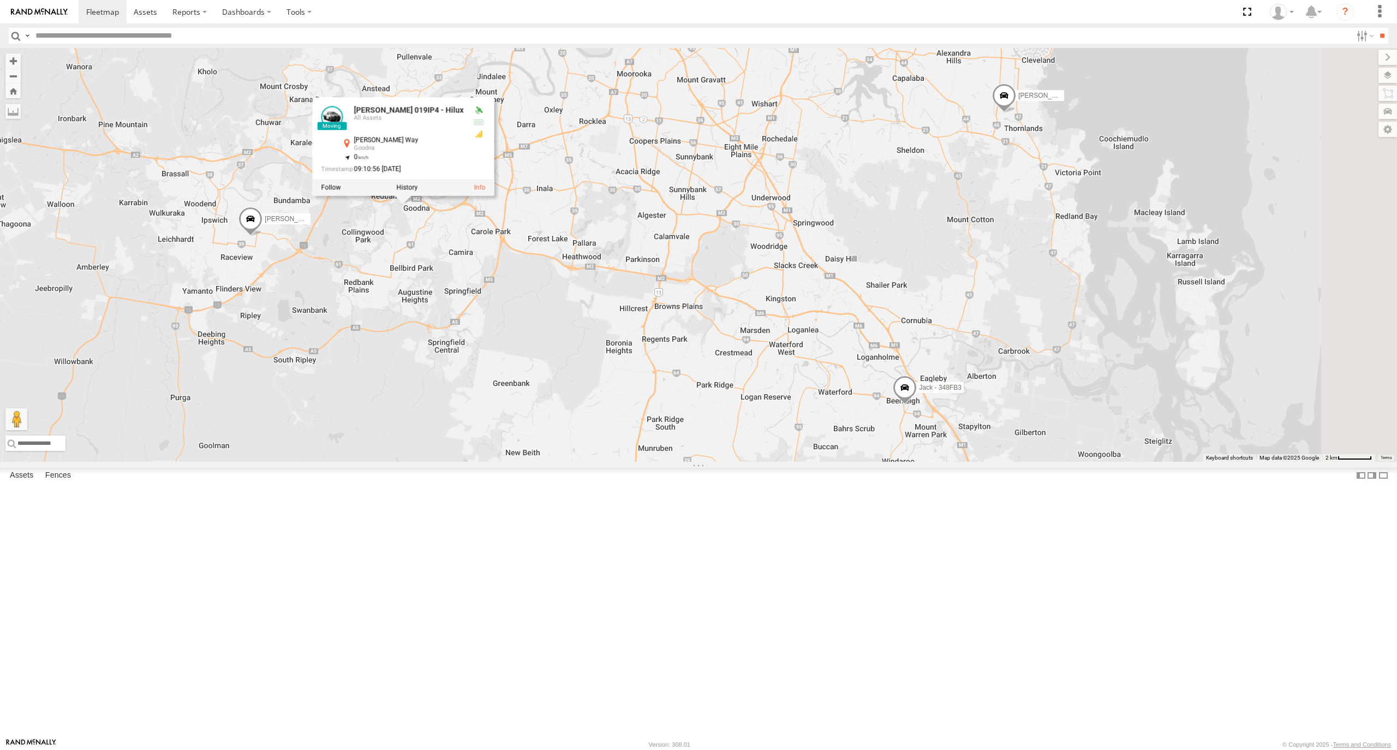
drag, startPoint x: 792, startPoint y: 347, endPoint x: 750, endPoint y: 287, distance: 74.0
click at [750, 287] on div "Tom - 571IW2 Alex - 347FB3 Jack - 348FB3 Benjamin Fidow - 364JK9 Ben deGroot - …" at bounding box center [698, 255] width 1397 height 414
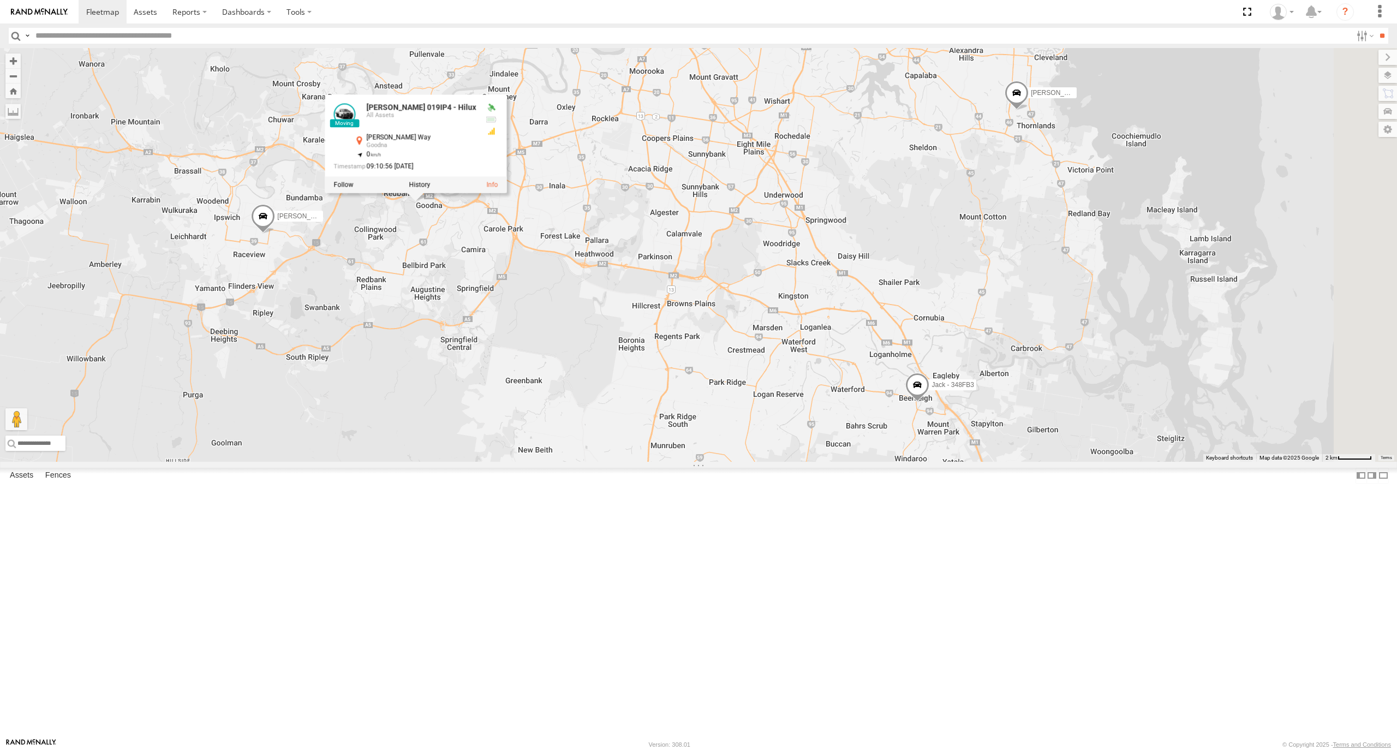
drag, startPoint x: 772, startPoint y: 324, endPoint x: 780, endPoint y: 326, distance: 8.6
click at [780, 326] on div "Tom - 571IW2 Alex - 347FB3 Jack - 348FB3 Benjamin Fidow - 364JK9 Ben deGroot - …" at bounding box center [698, 255] width 1397 height 414
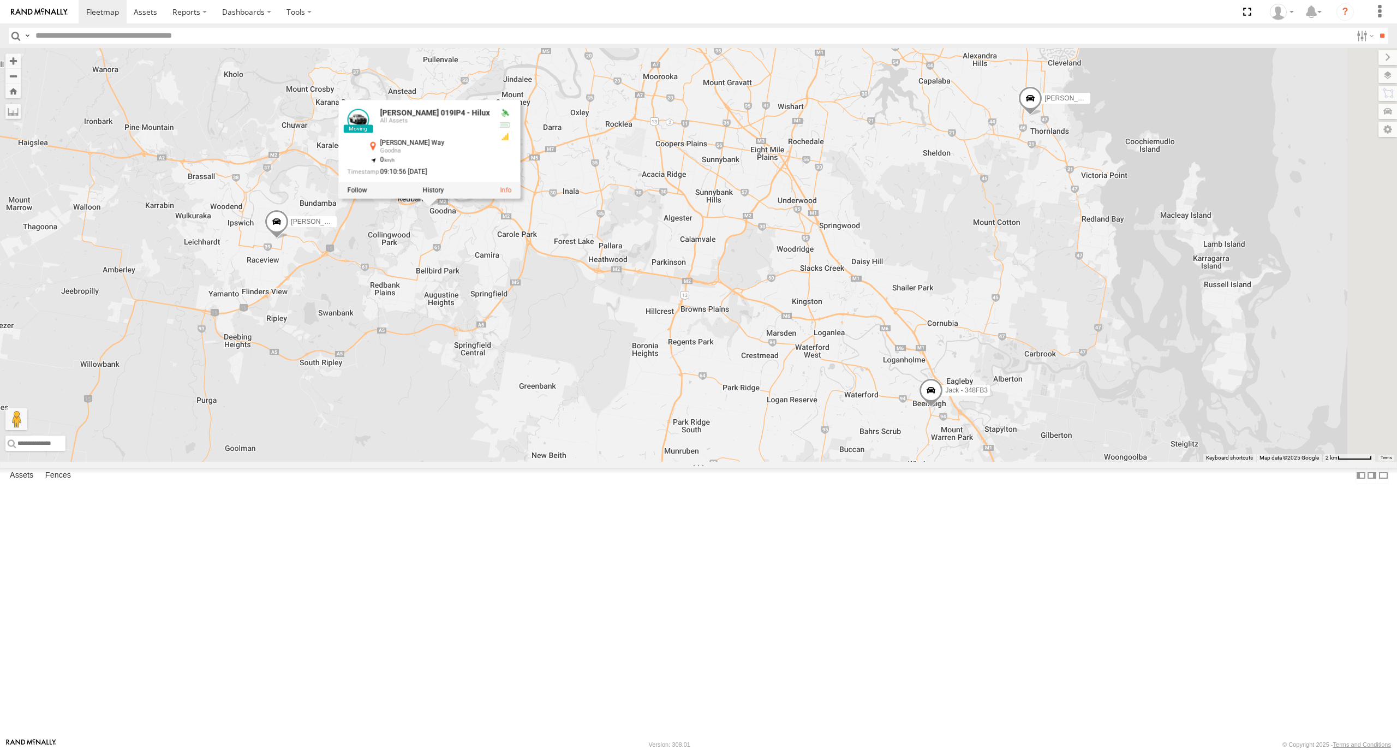
click at [648, 404] on div "Tom - 571IW2 Alex - 347FB3 Jack - 348FB3 Benjamin Fidow - 364JK9 Ben deGroot - …" at bounding box center [698, 255] width 1397 height 414
